Goal: Check status: Check status

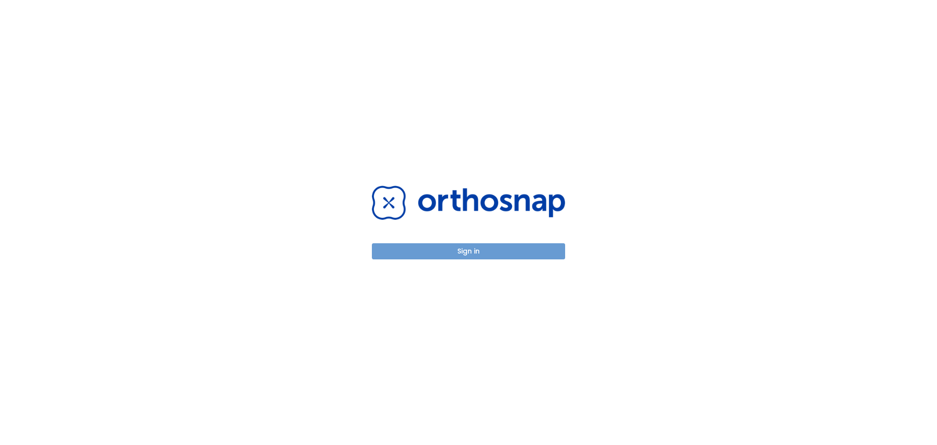
click at [458, 248] on button "Sign in" at bounding box center [468, 251] width 193 height 16
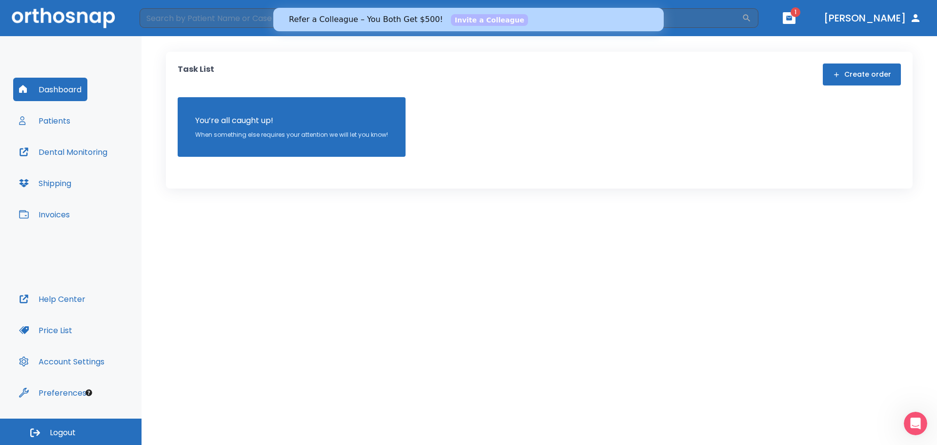
click at [62, 150] on button "Dental Monitoring" at bounding box center [63, 151] width 100 height 23
click at [793, 18] on icon "button" at bounding box center [789, 18] width 7 height 7
click at [755, 42] on li "[PERSON_NAME] 4" at bounding box center [781, 41] width 105 height 20
